Goal: Task Accomplishment & Management: Complete application form

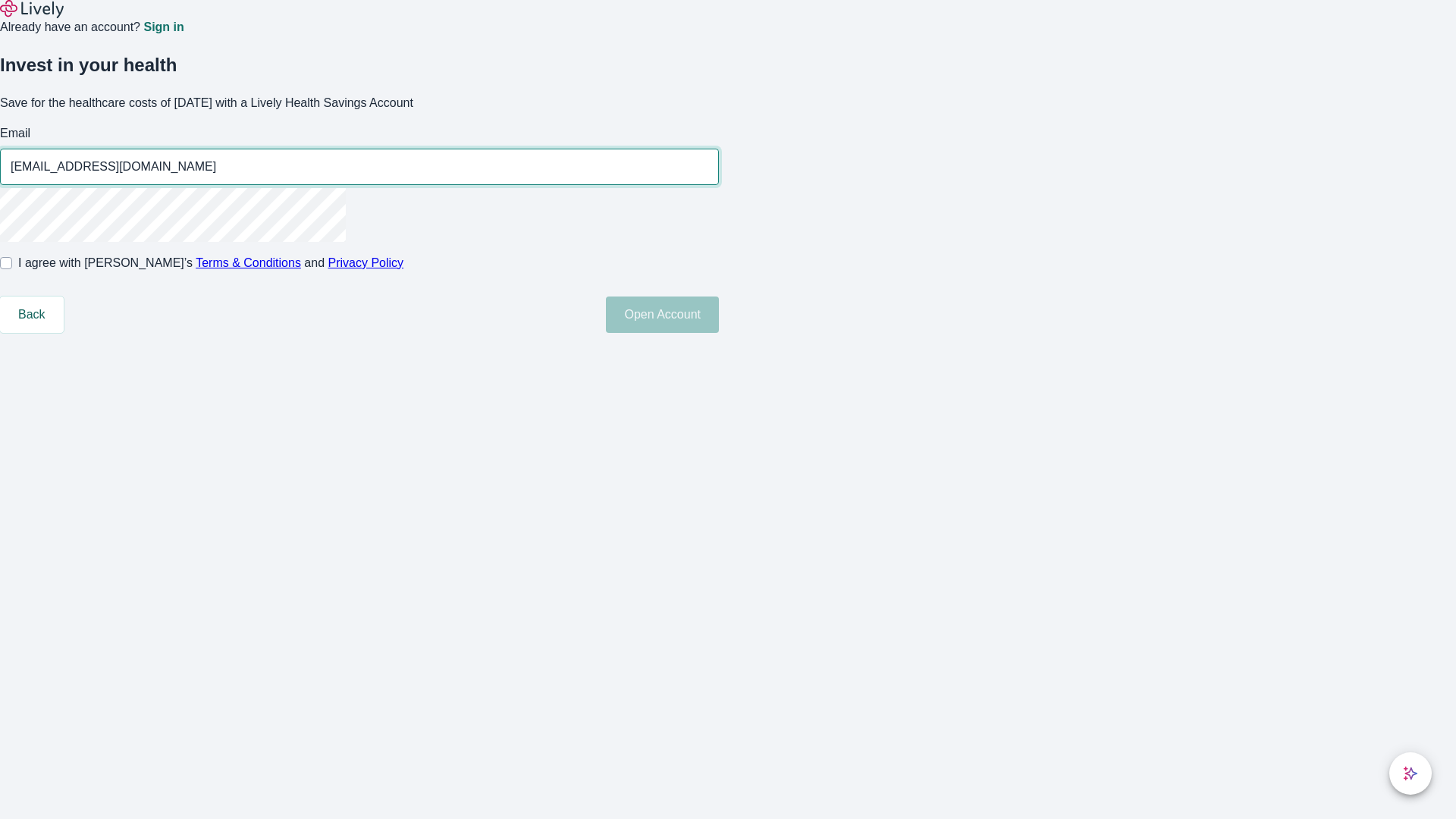
type input "[EMAIL_ADDRESS][DOMAIN_NAME]"
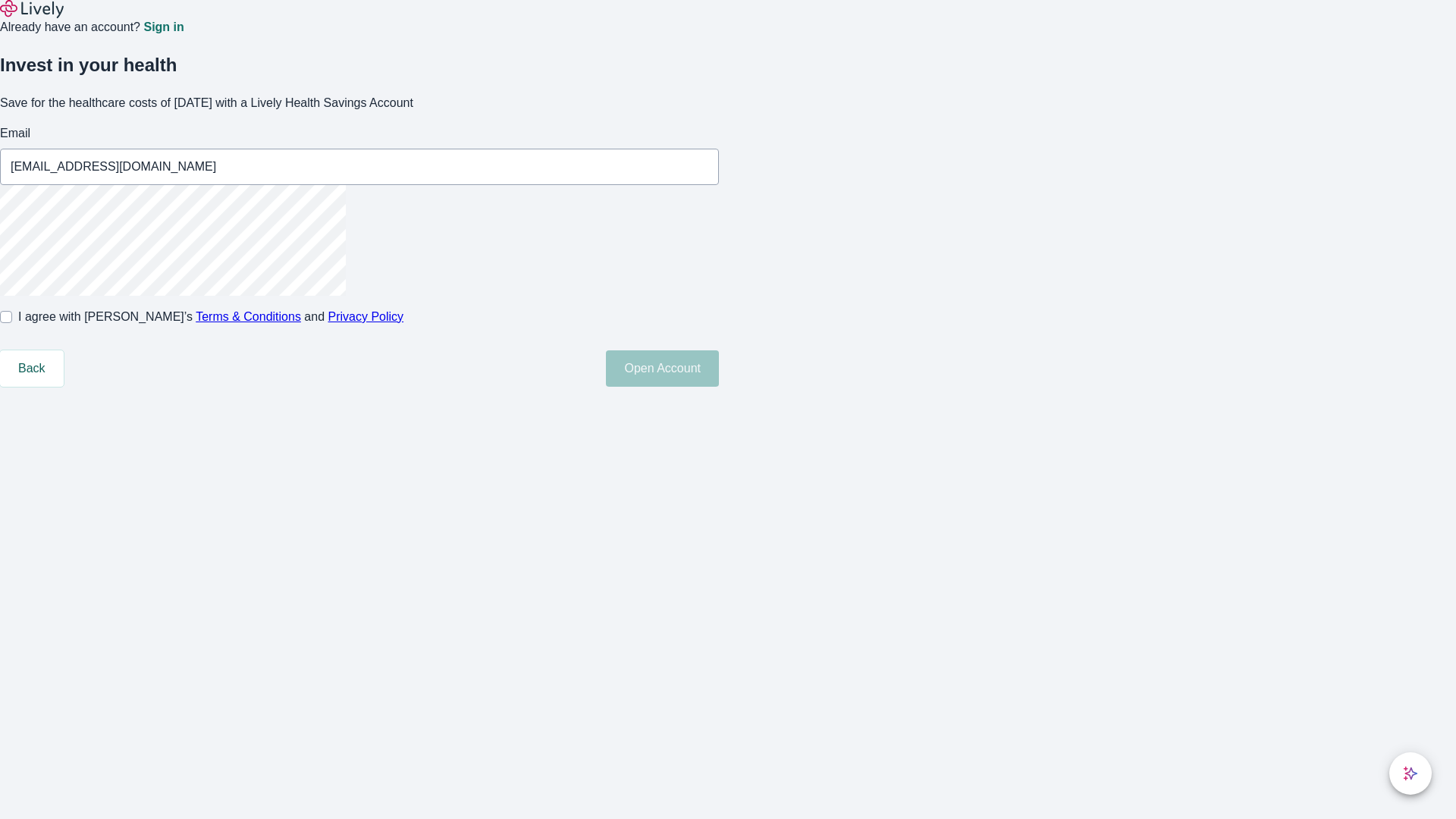
click at [12, 324] on input "I agree with Lively’s Terms & Conditions and Privacy Policy" at bounding box center [6, 317] width 12 height 12
checkbox input "true"
click at [719, 387] on button "Open Account" at bounding box center [662, 369] width 113 height 36
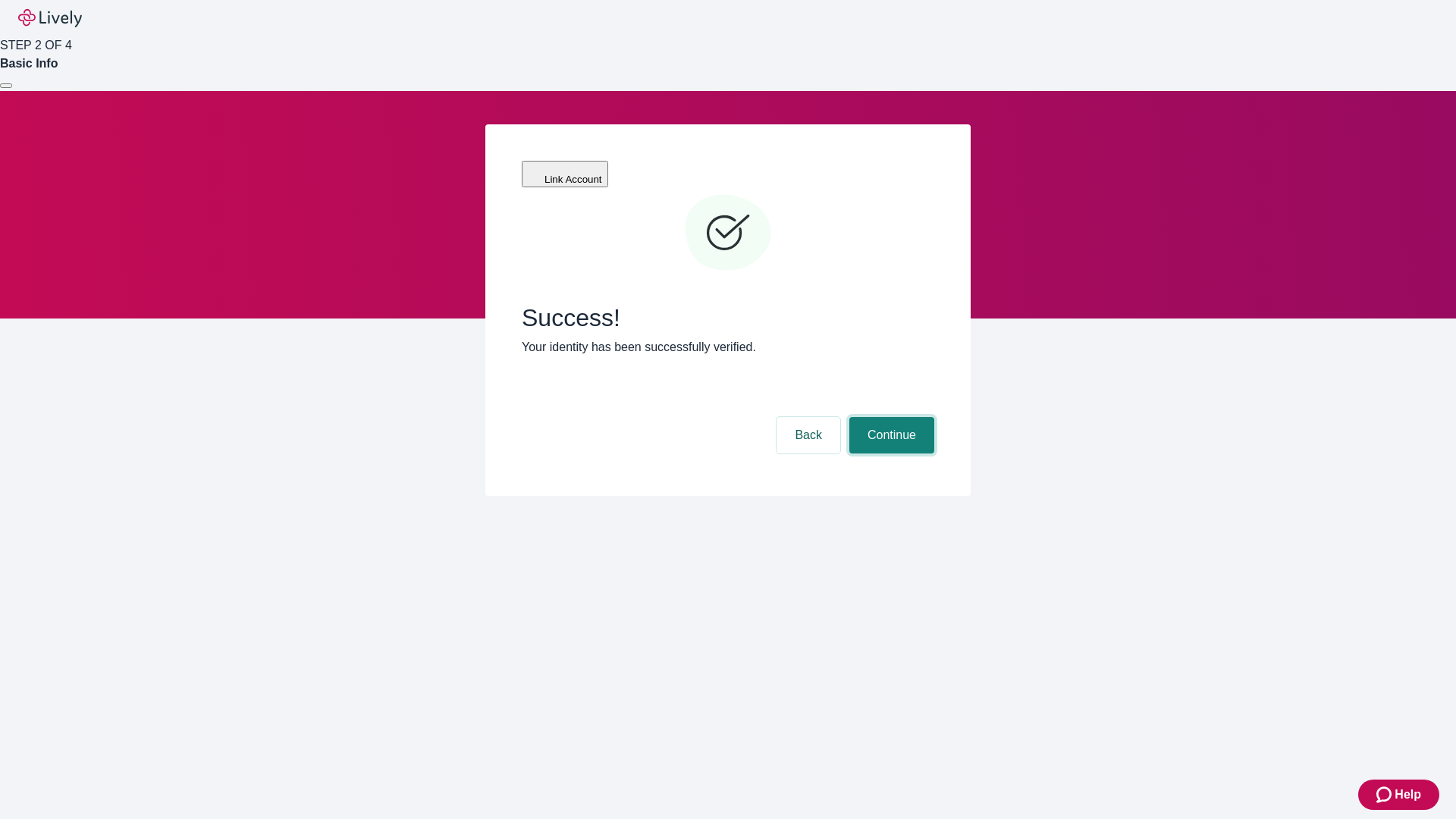
click at [889, 417] on button "Continue" at bounding box center [892, 435] width 85 height 36
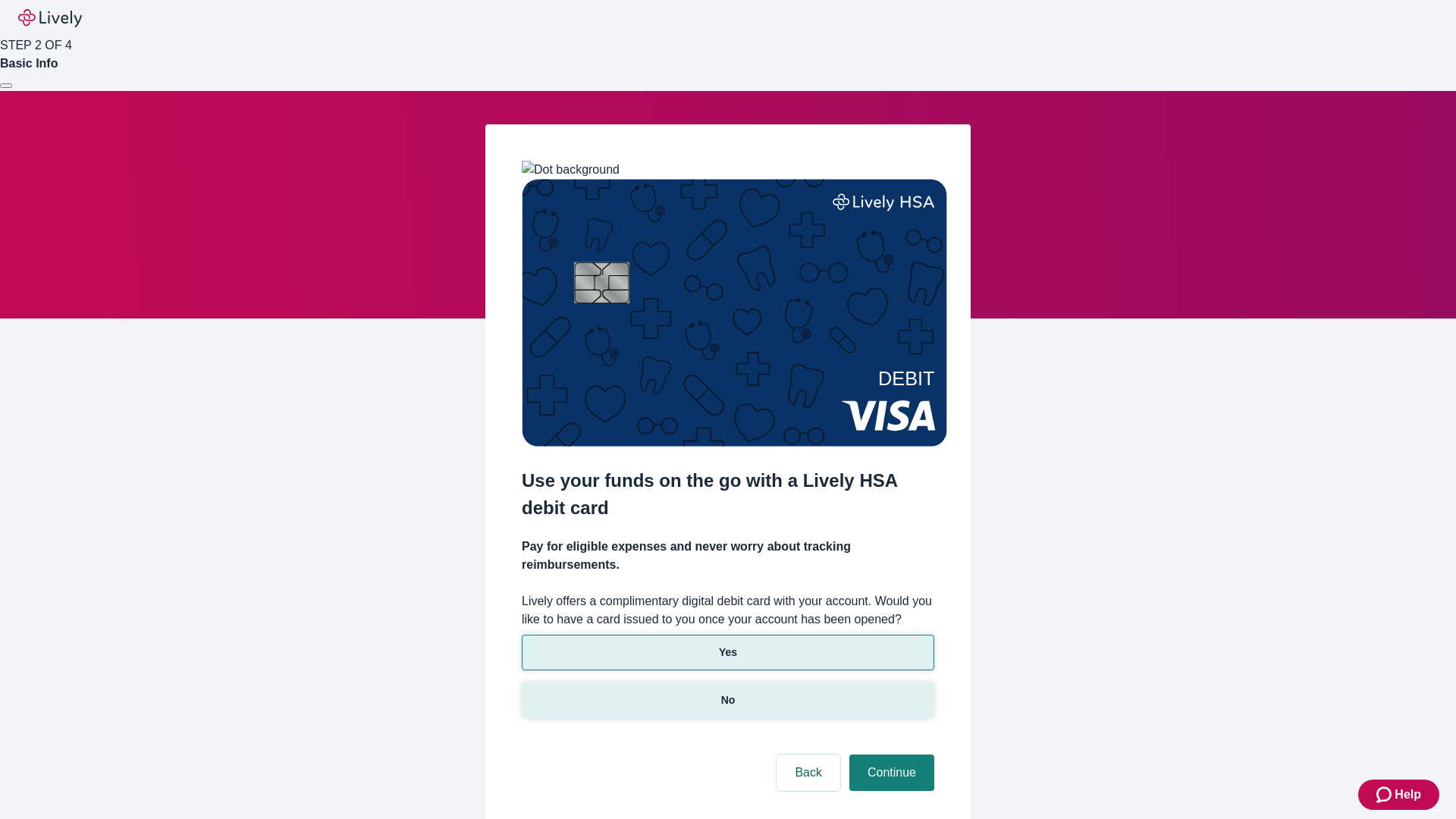
click at [727, 693] on p "No" at bounding box center [729, 700] width 15 height 16
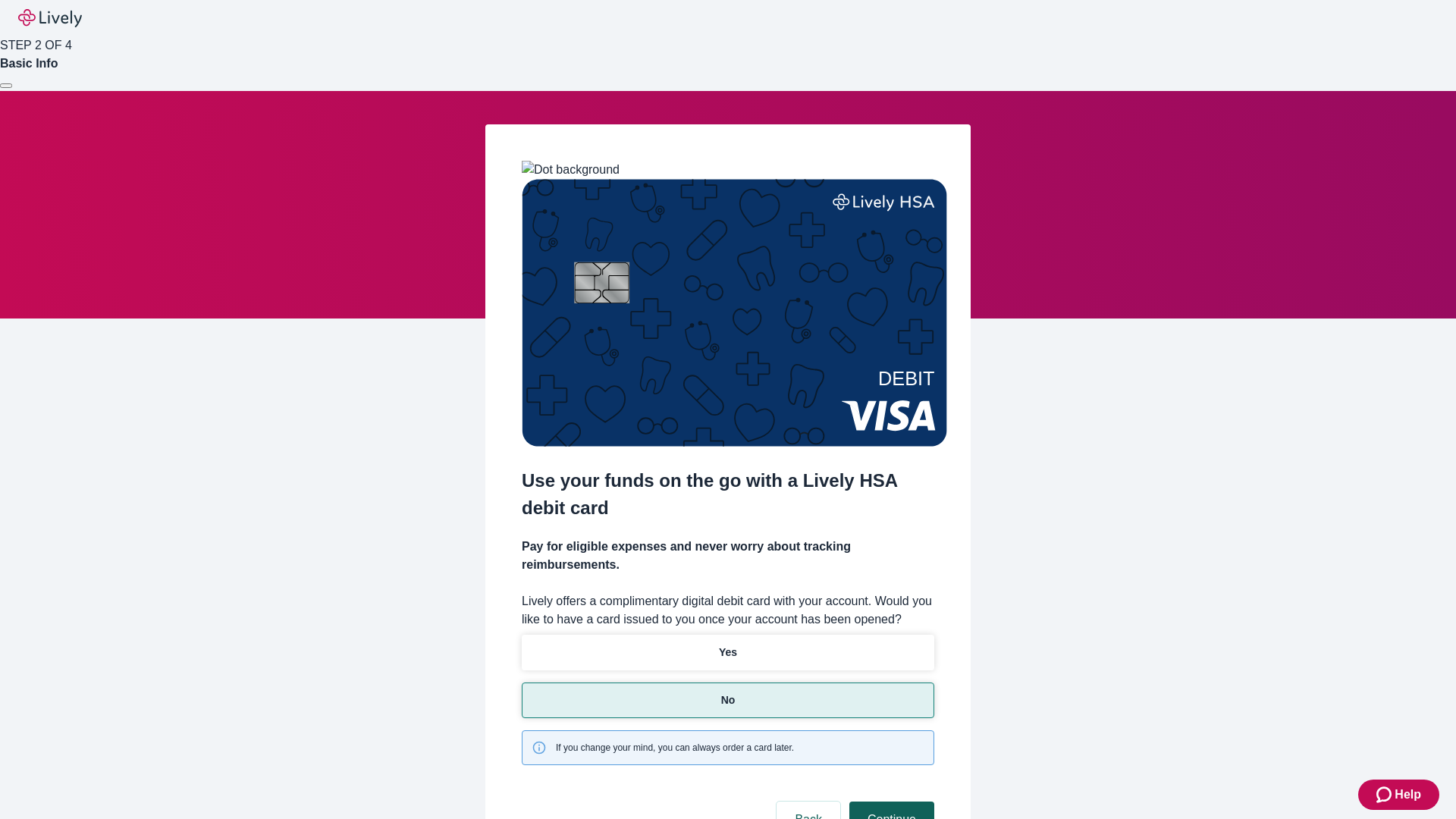
click at [889, 802] on button "Continue" at bounding box center [892, 820] width 85 height 36
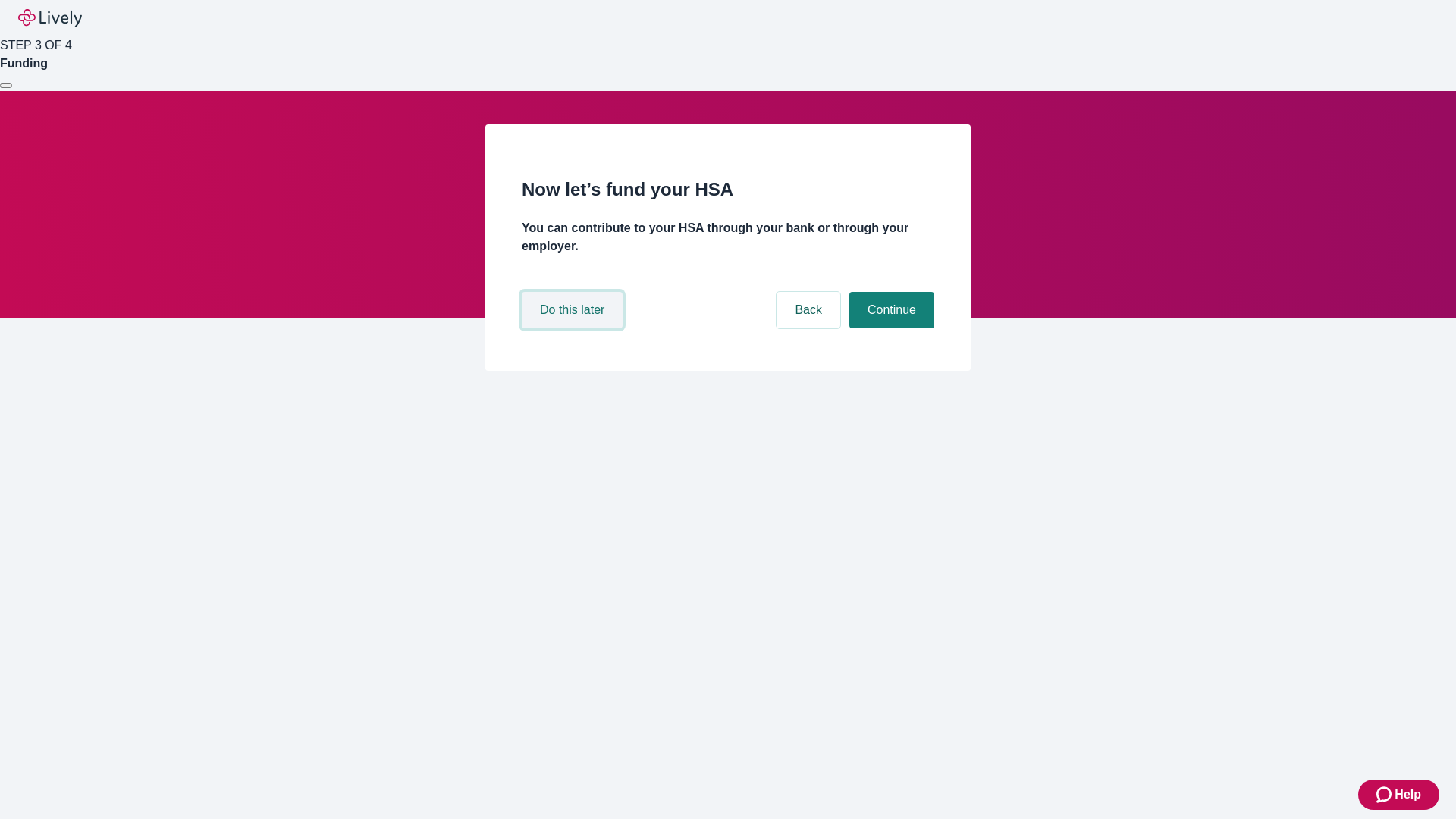
click at [574, 328] on button "Do this later" at bounding box center [572, 310] width 101 height 36
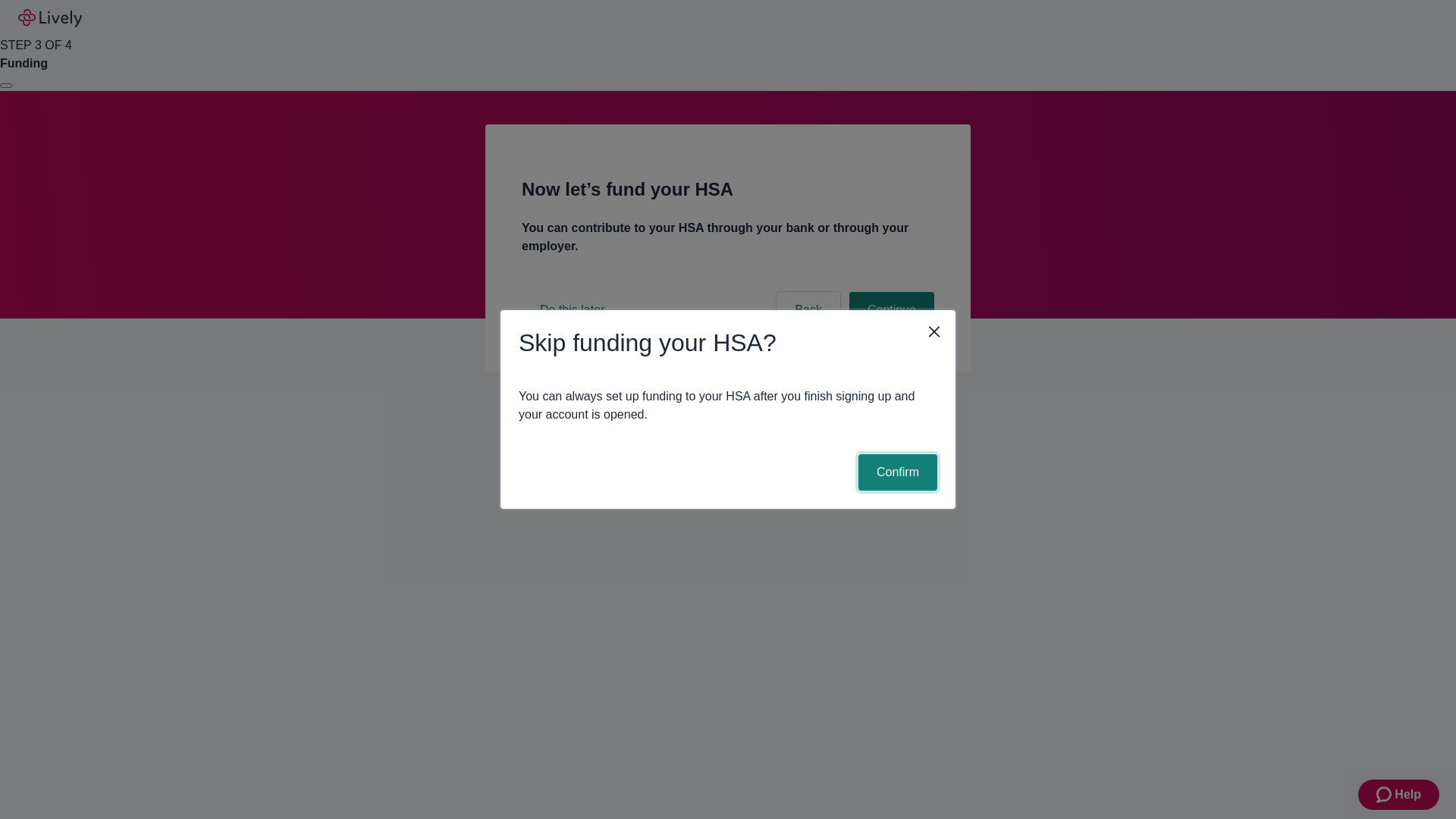
click at [896, 473] on button "Confirm" at bounding box center [898, 473] width 79 height 36
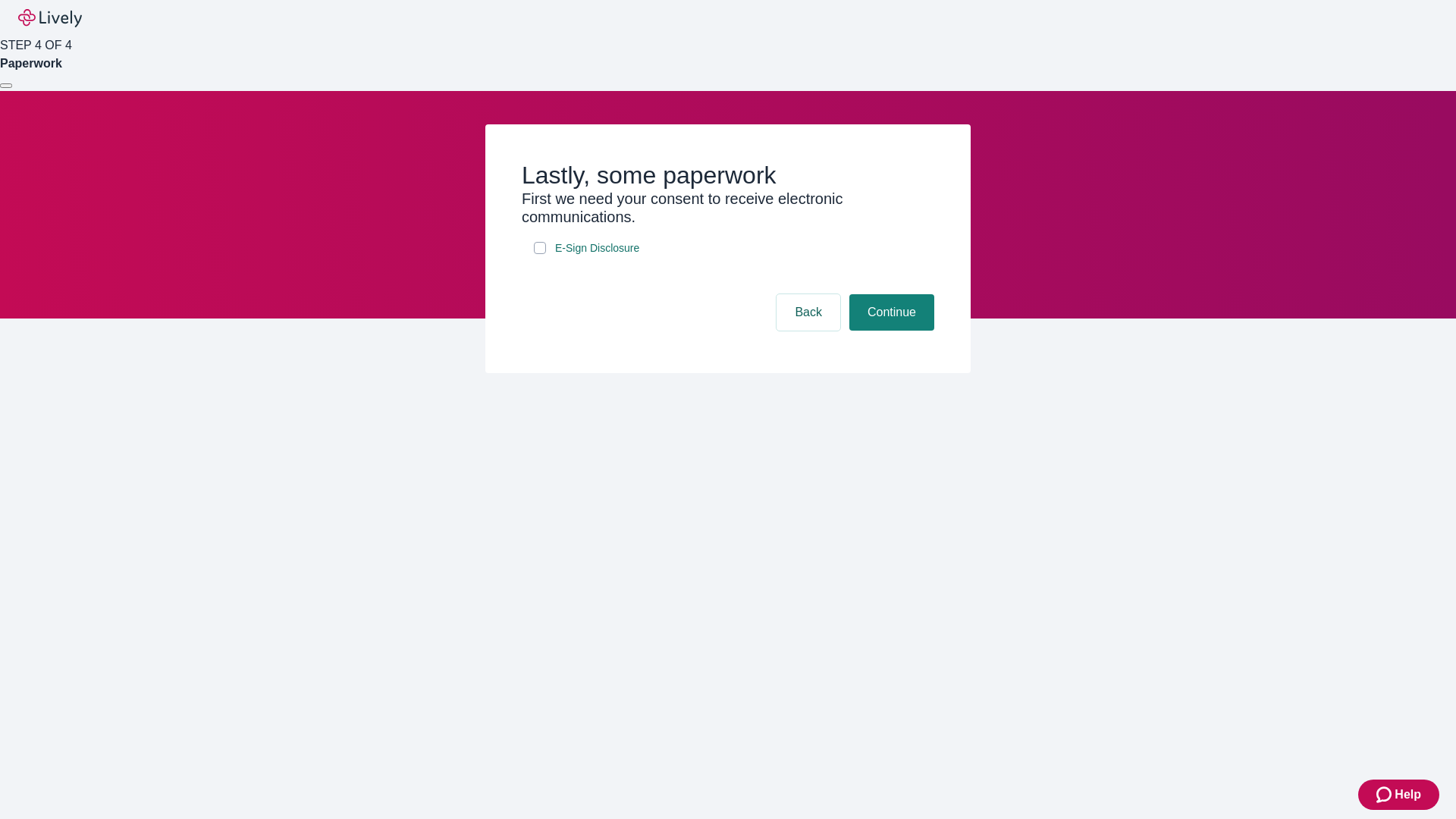
click at [540, 254] on input "E-Sign Disclosure" at bounding box center [540, 247] width 12 height 12
checkbox input "true"
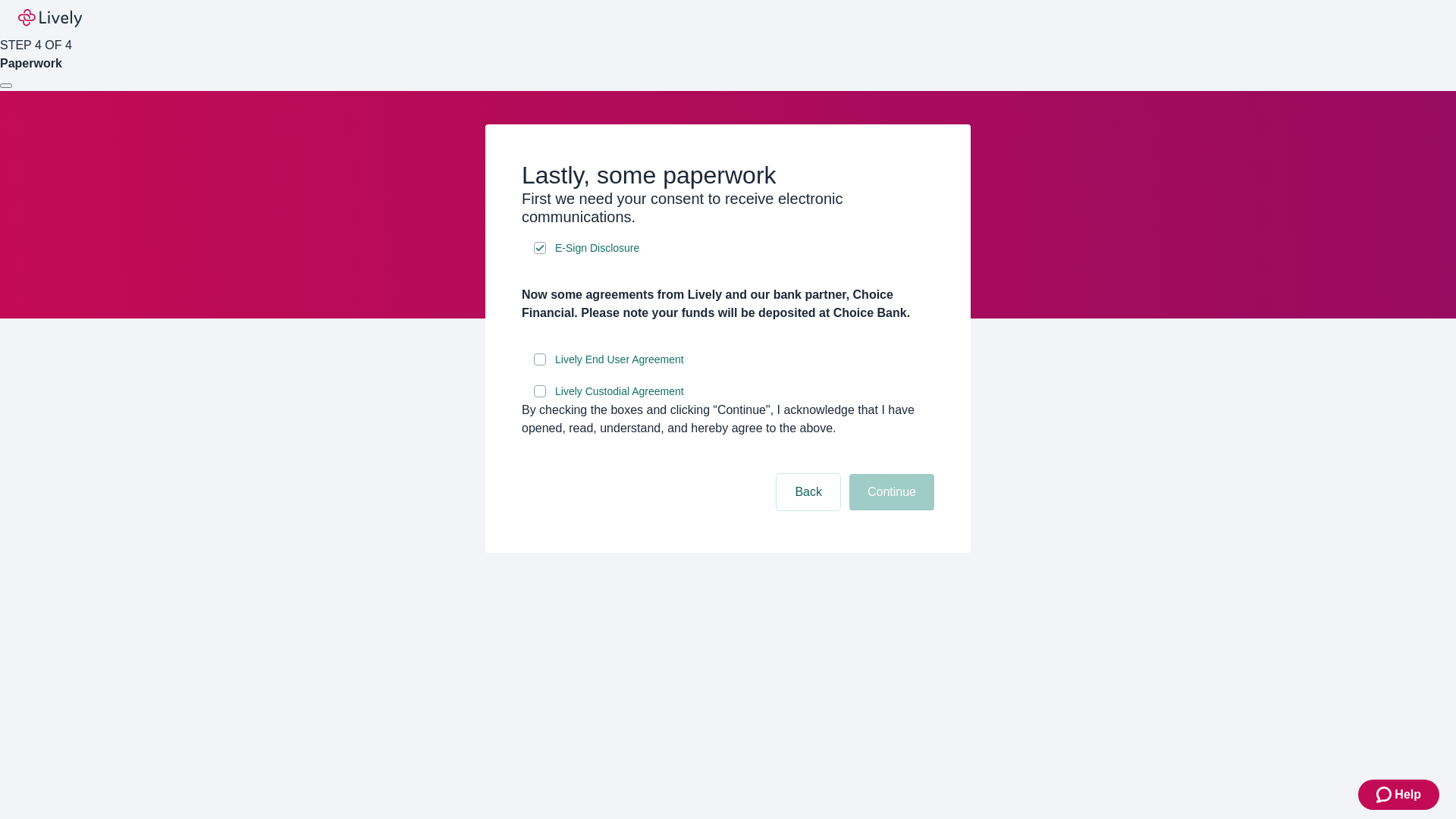
click at [540, 365] on input "Lively End User Agreement" at bounding box center [540, 360] width 12 height 12
checkbox input "true"
click at [540, 397] on input "Lively Custodial Agreement" at bounding box center [540, 391] width 12 height 12
checkbox input "true"
click at [889, 510] on button "Continue" at bounding box center [892, 492] width 85 height 36
